Goal: Navigation & Orientation: Find specific page/section

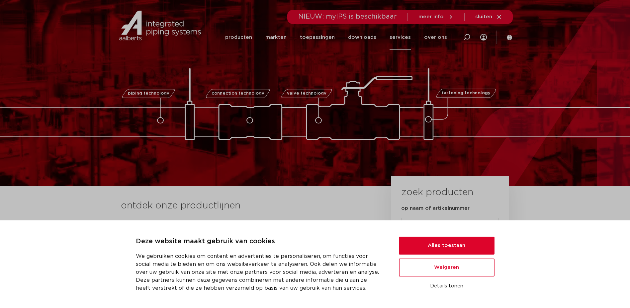
click at [398, 36] on link "services" at bounding box center [400, 38] width 21 height 26
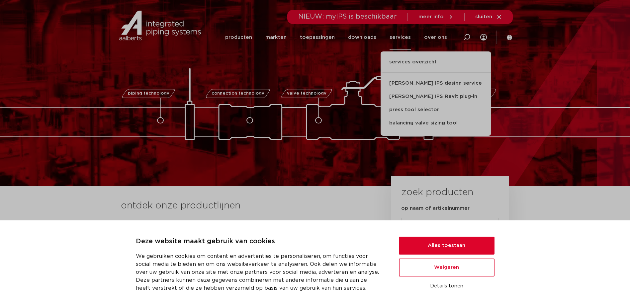
click at [502, 16] on div "NIEUW: myIPS is beschikbaar meer info sluiten" at bounding box center [400, 17] width 225 height 14
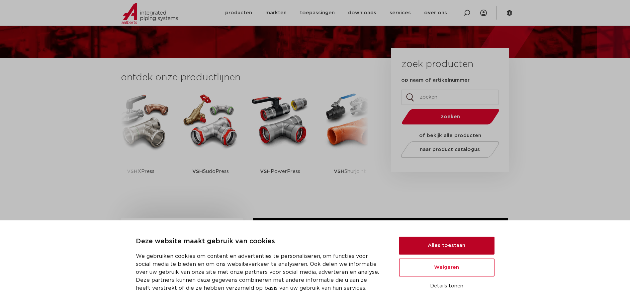
scroll to position [133, 0]
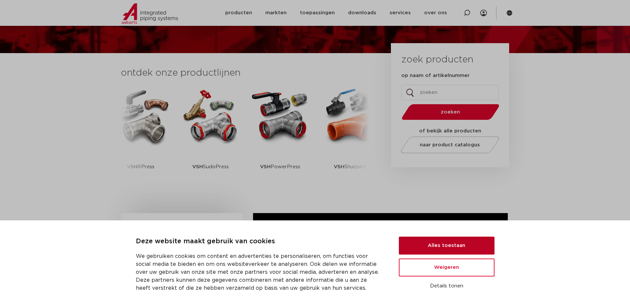
click at [435, 250] on button "Alles toestaan" at bounding box center [447, 246] width 96 height 18
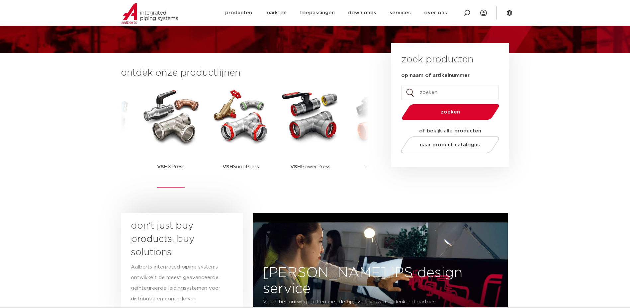
click at [164, 146] on p "VSH XPress" at bounding box center [171, 167] width 28 height 42
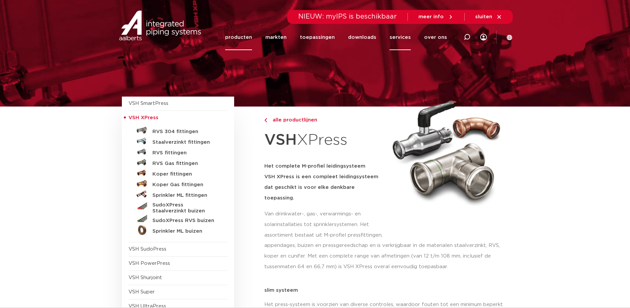
click at [397, 38] on link "services" at bounding box center [400, 38] width 21 height 26
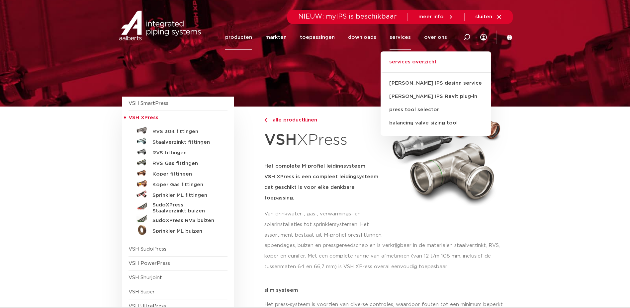
click at [406, 63] on link "services overzicht" at bounding box center [436, 65] width 111 height 15
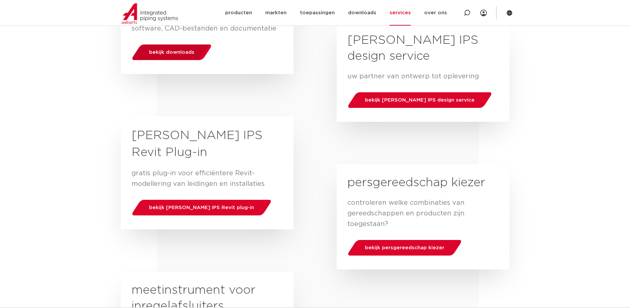
scroll to position [166, 0]
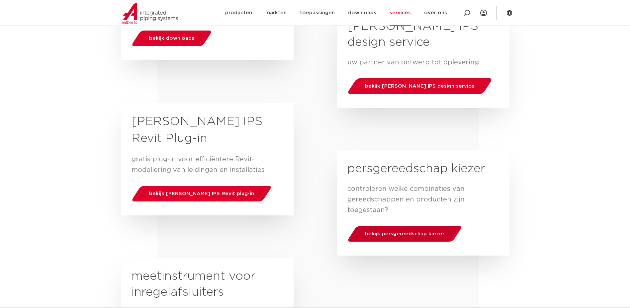
click at [374, 230] on div "bekijk persgereedschap kiezer" at bounding box center [404, 234] width 119 height 17
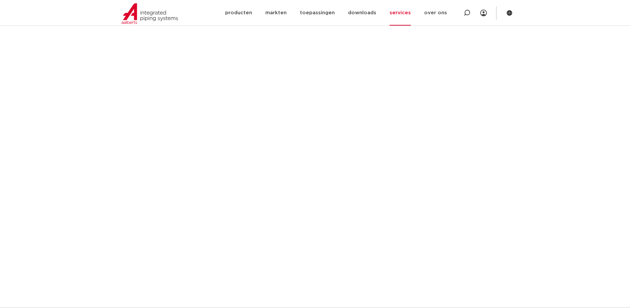
scroll to position [299, 0]
